Goal: Information Seeking & Learning: Learn about a topic

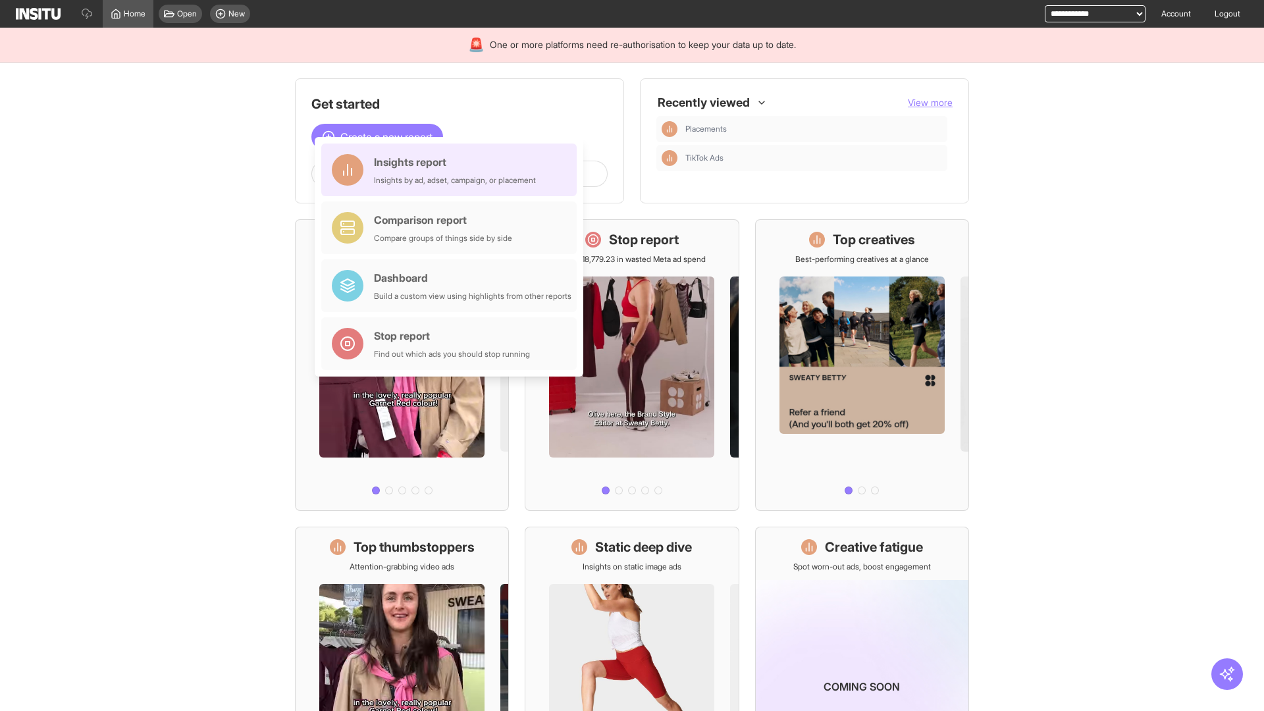
click at [452, 170] on div "Insights report Insights by ad, adset, campaign, or placement" at bounding box center [455, 170] width 162 height 32
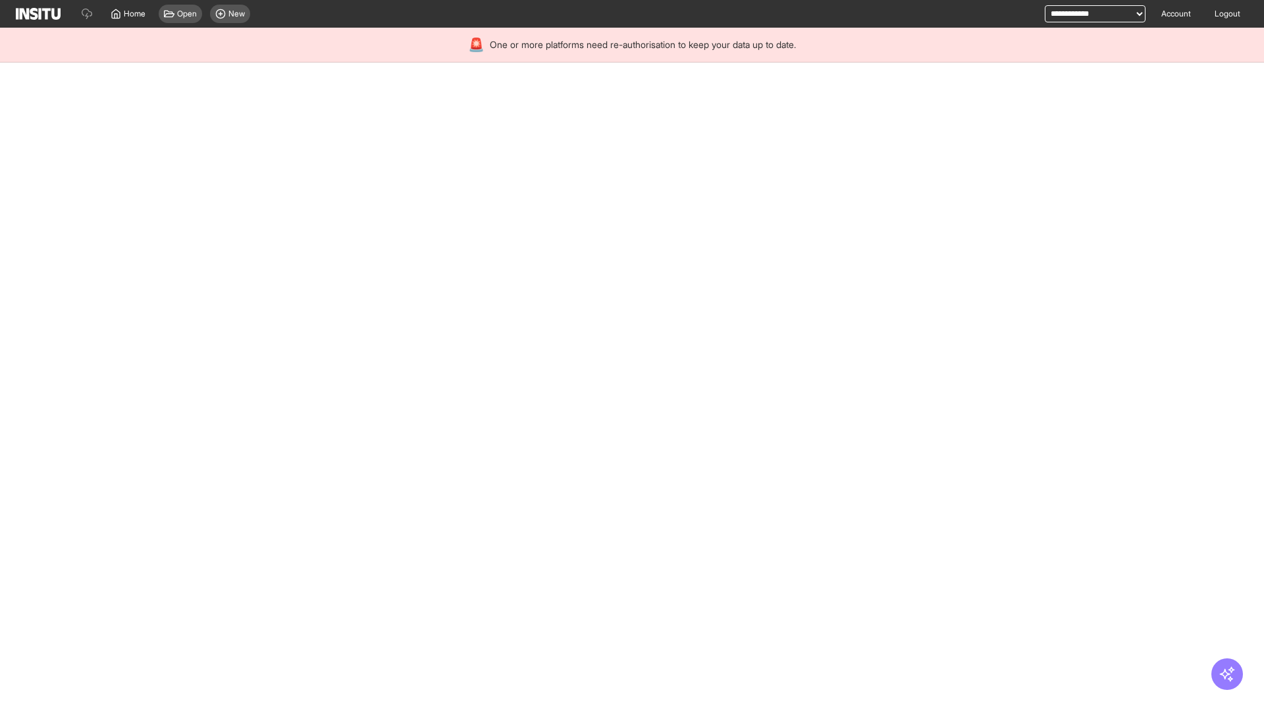
select select "**"
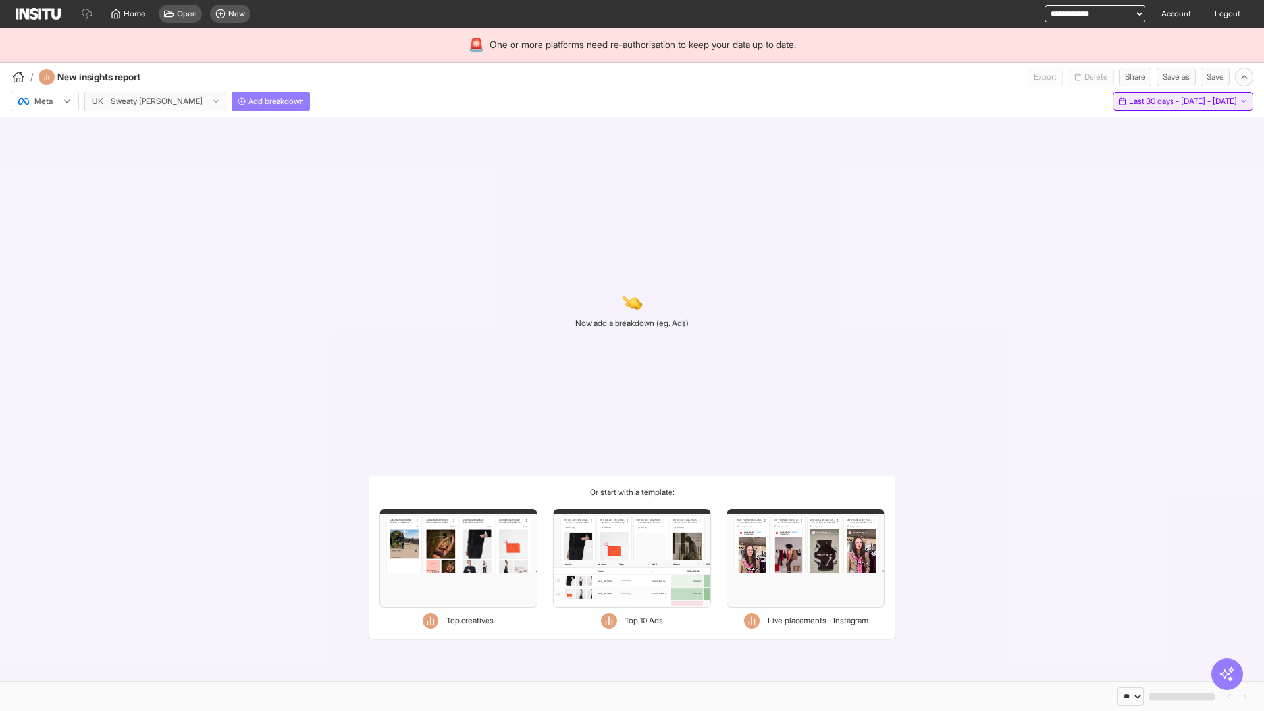
click at [1156, 101] on span "Last 30 days - [DATE] - [DATE]" at bounding box center [1183, 101] width 108 height 11
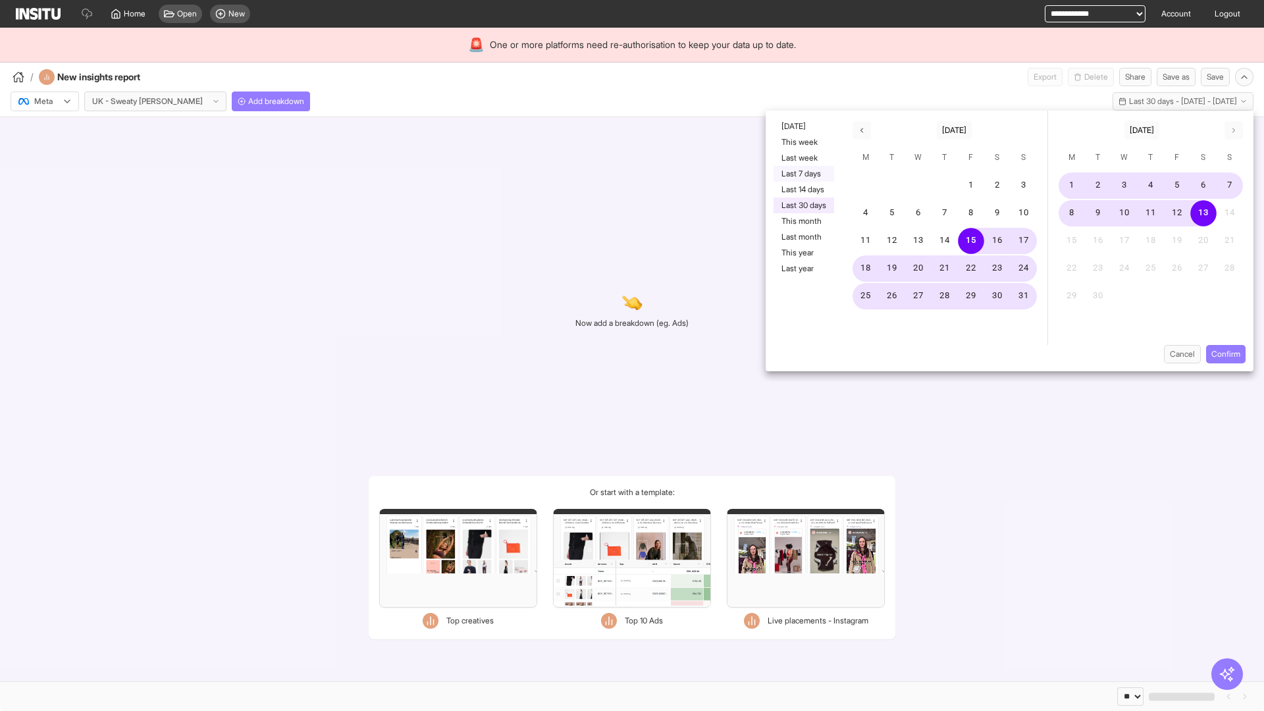
click at [802, 174] on button "Last 7 days" at bounding box center [803, 174] width 61 height 16
